Goal: Use online tool/utility

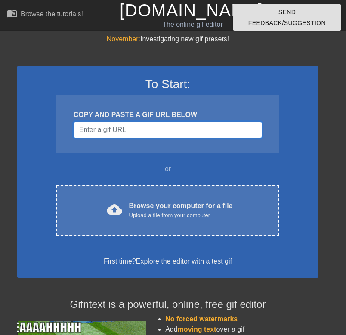
click at [130, 130] on input "Username" at bounding box center [168, 130] width 188 height 16
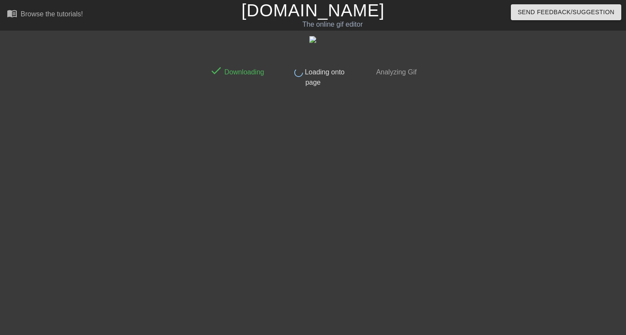
click at [312, 86] on div "done Loading onto page" at bounding box center [313, 74] width 76 height 26
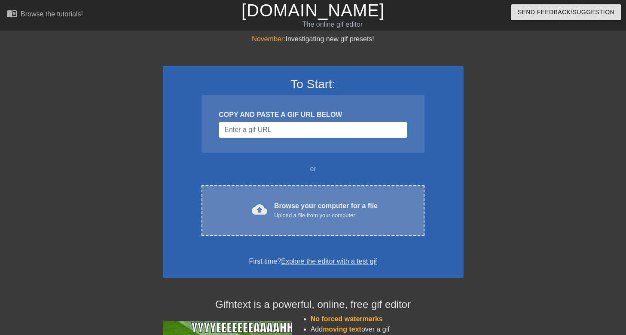
click at [307, 223] on div "cloud_upload Browse your computer for a file Upload a file from your computer C…" at bounding box center [313, 210] width 223 height 50
click at [303, 198] on div "cloud_upload Browse your computer for a file Upload a file from your computer C…" at bounding box center [313, 210] width 223 height 50
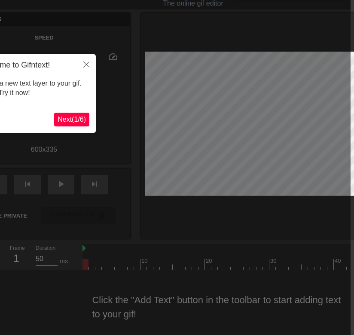
scroll to position [21, 8]
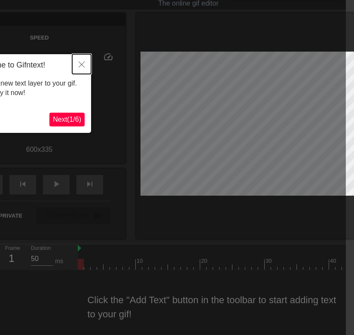
click at [82, 67] on icon "Close" at bounding box center [82, 64] width 6 height 6
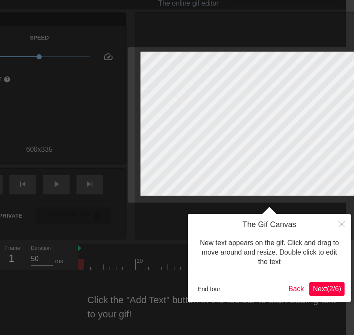
scroll to position [0, 8]
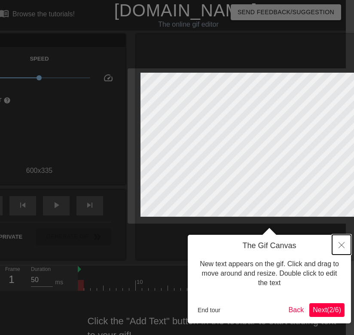
click at [342, 247] on icon "Close" at bounding box center [342, 245] width 6 height 6
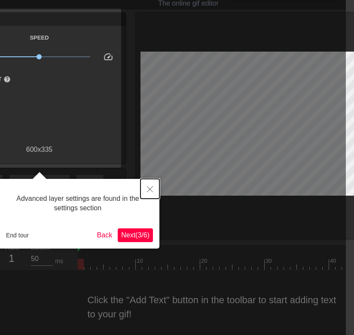
click at [152, 189] on icon "Close" at bounding box center [150, 189] width 6 height 6
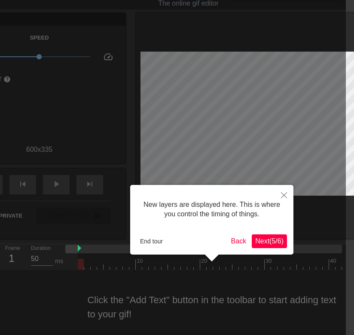
scroll to position [7, 0]
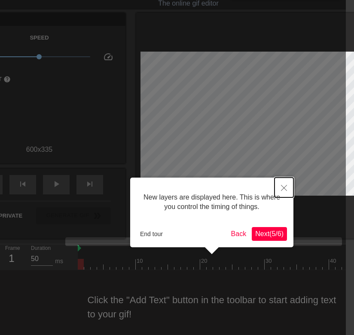
click at [285, 186] on icon "Close" at bounding box center [284, 188] width 6 height 6
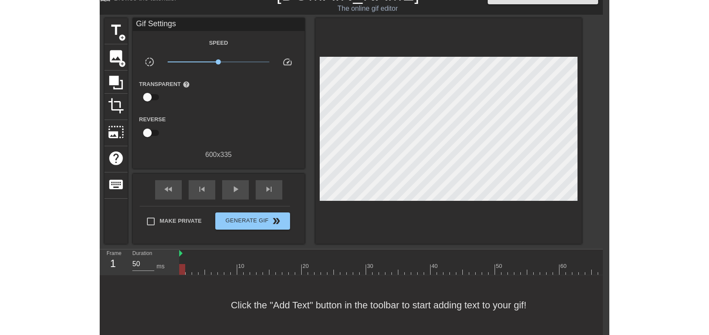
scroll to position [21, 6]
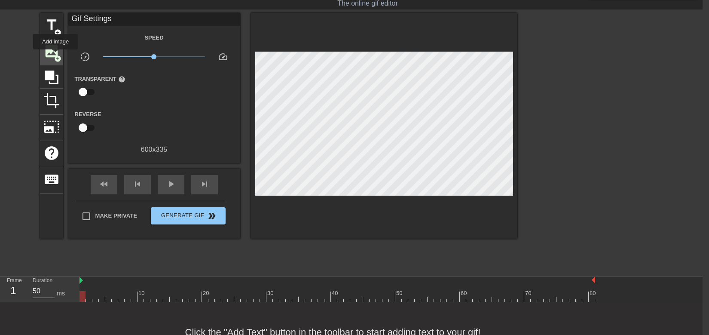
click at [56, 55] on span "add_circle" at bounding box center [57, 58] width 7 height 7
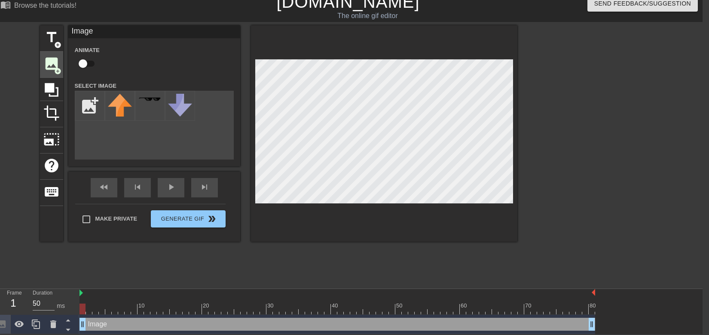
scroll to position [0, 0]
click at [86, 99] on input "file" at bounding box center [89, 105] width 29 height 29
click at [93, 105] on input "file" at bounding box center [89, 105] width 29 height 29
type input "C:\fakepath\Screenshot [DATE] 18.56.59.png"
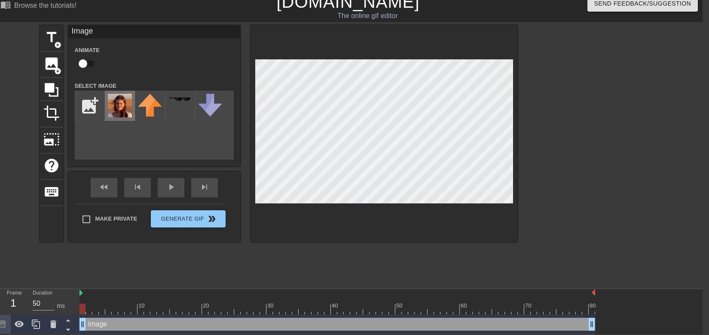
click at [111, 96] on img at bounding box center [120, 106] width 24 height 24
click at [55, 111] on span "crop" at bounding box center [51, 113] width 16 height 16
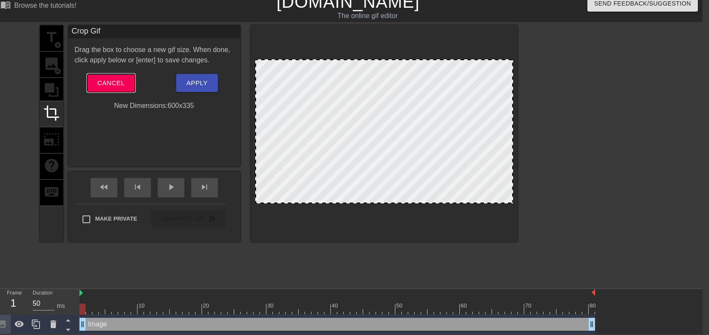
click at [117, 85] on span "Cancel" at bounding box center [111, 82] width 27 height 11
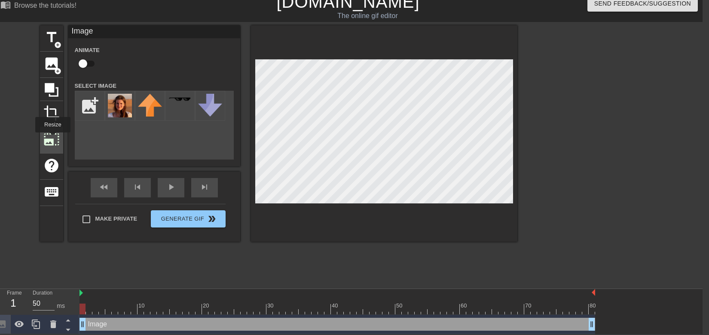
click at [52, 139] on span "photo_size_select_large" at bounding box center [51, 139] width 16 height 16
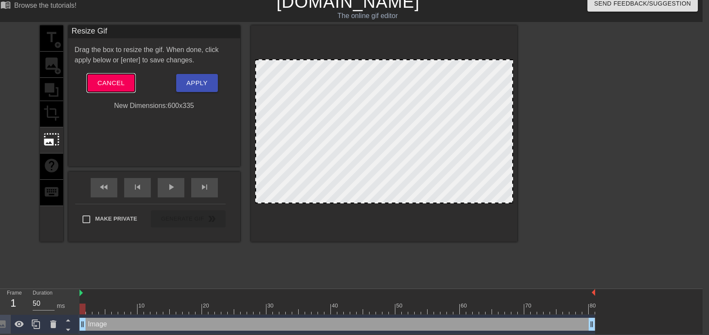
click at [103, 81] on span "Cancel" at bounding box center [111, 82] width 27 height 11
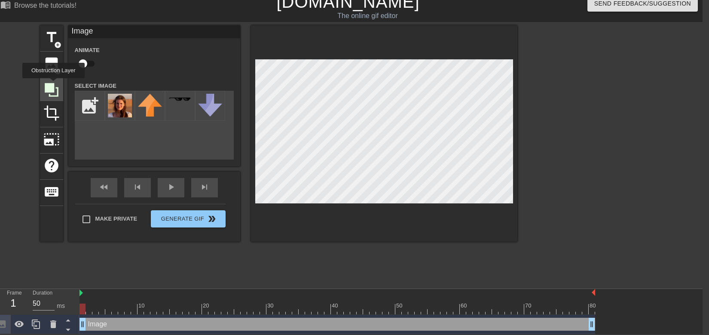
click at [55, 84] on icon at bounding box center [51, 90] width 16 height 16
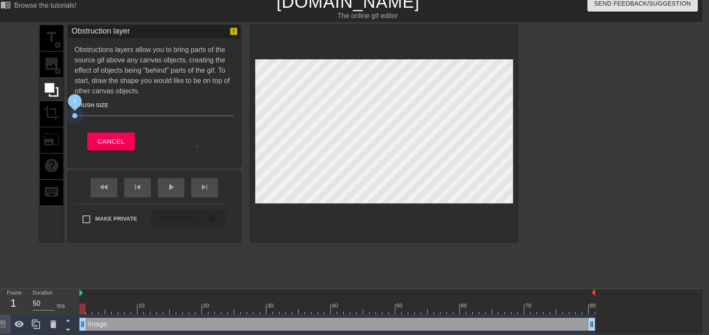
drag, startPoint x: 121, startPoint y: 114, endPoint x: 41, endPoint y: 116, distance: 80.4
click at [41, 116] on div "title add_circle image add_circle crop photo_size_select_large help keyboard Ob…" at bounding box center [279, 133] width 478 height 216
click at [117, 140] on span "Cancel" at bounding box center [111, 141] width 27 height 11
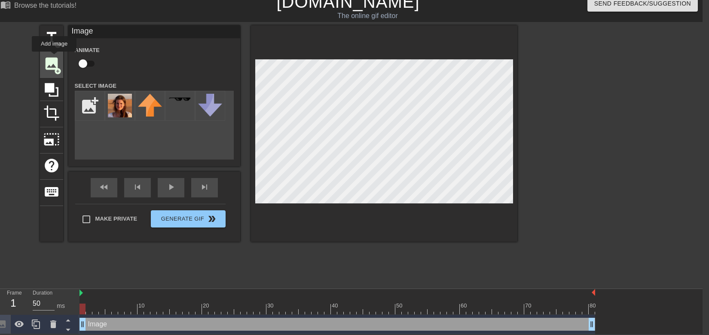
click at [55, 65] on span "image" at bounding box center [51, 63] width 16 height 16
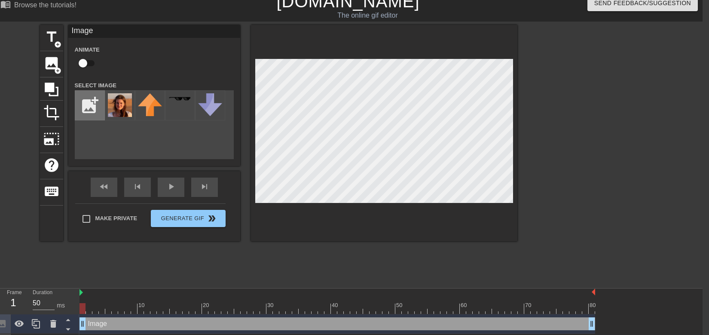
click at [91, 110] on input "file" at bounding box center [89, 105] width 29 height 29
type input "C:\fakepath\none (4).gif"
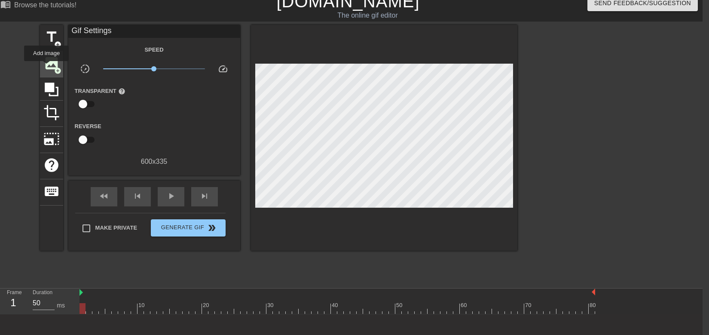
click at [47, 67] on span "image" at bounding box center [51, 63] width 16 height 16
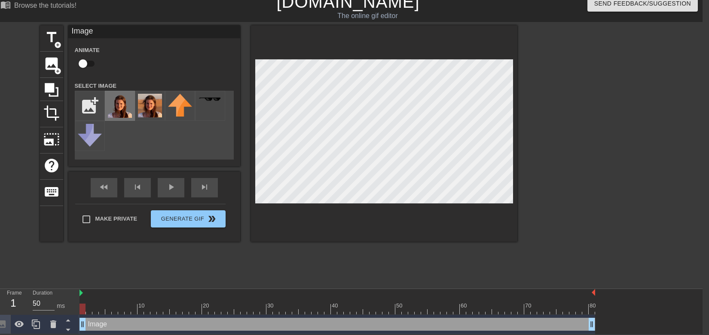
click at [116, 96] on img at bounding box center [120, 106] width 24 height 24
click at [556, 102] on div at bounding box center [592, 154] width 129 height 258
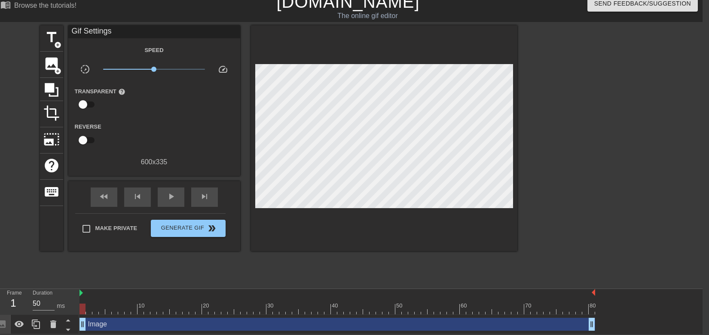
click at [598, 103] on div at bounding box center [592, 154] width 129 height 258
click at [194, 231] on span "Generate Gif double_arrow" at bounding box center [187, 228] width 67 height 10
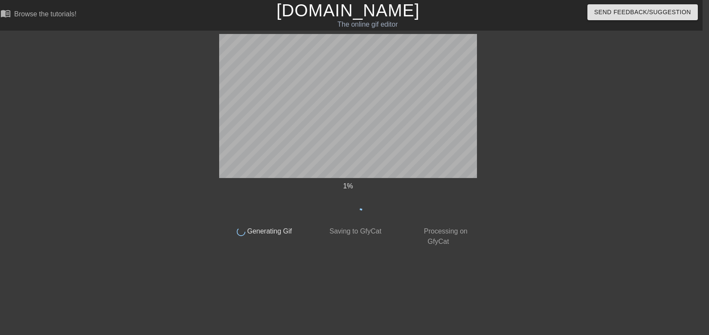
scroll to position [0, 6]
